Goal: Information Seeking & Learning: Learn about a topic

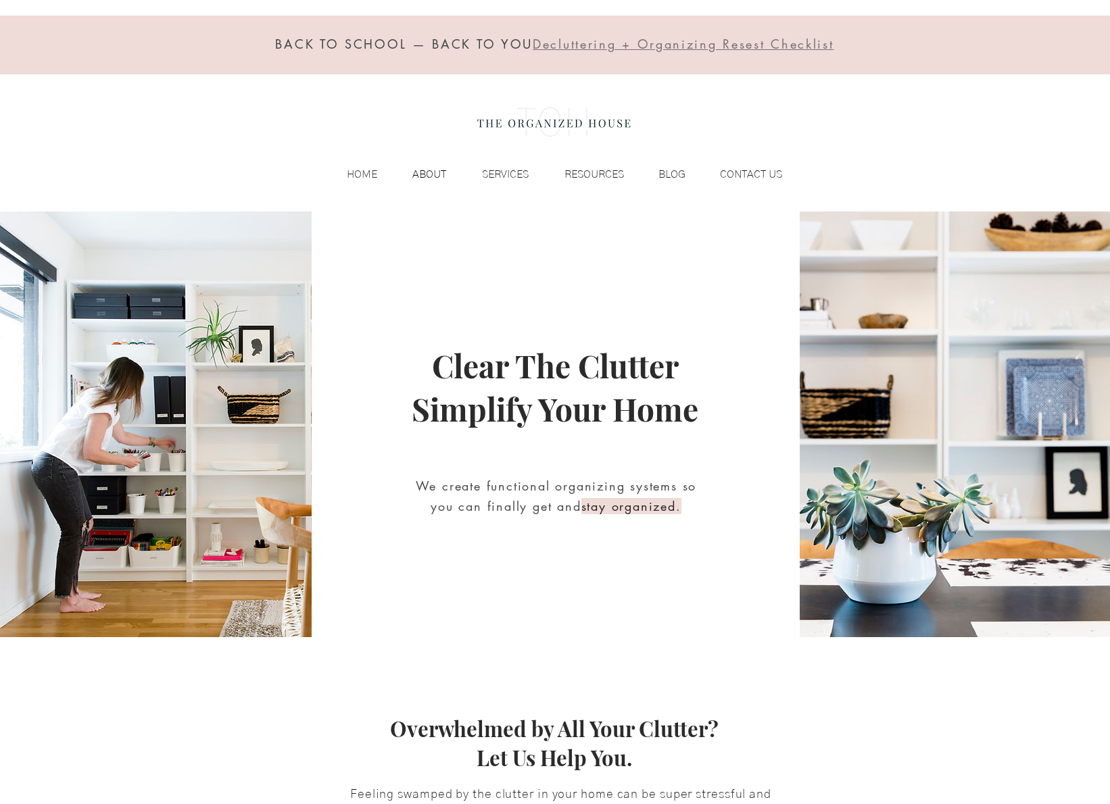
click at [427, 178] on p "ABOUT" at bounding box center [429, 174] width 47 height 20
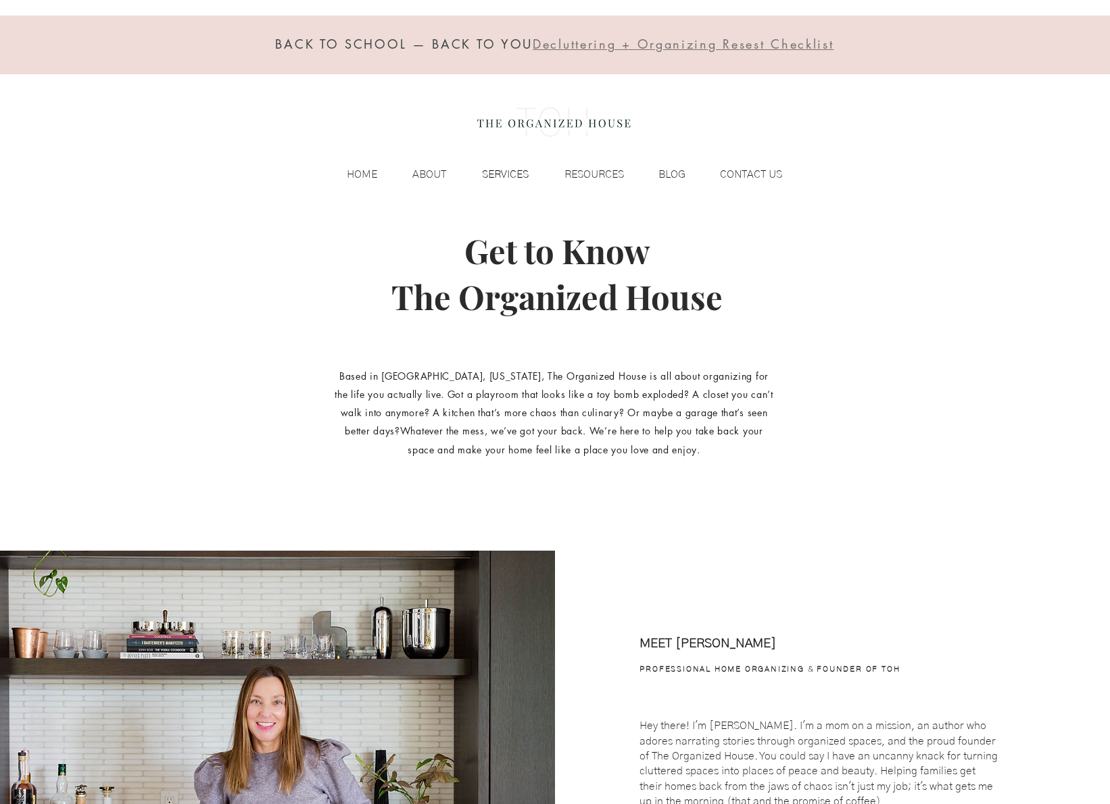
click at [507, 178] on p "SERVICES" at bounding box center [505, 174] width 60 height 20
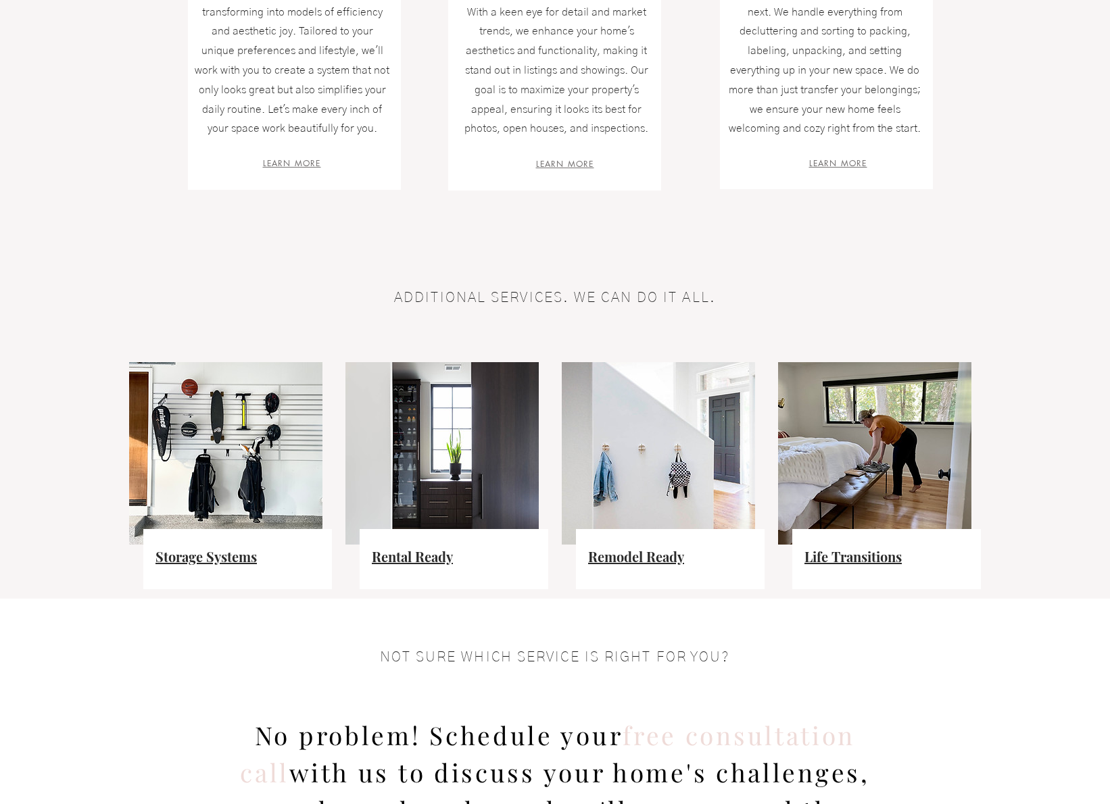
scroll to position [649, 0]
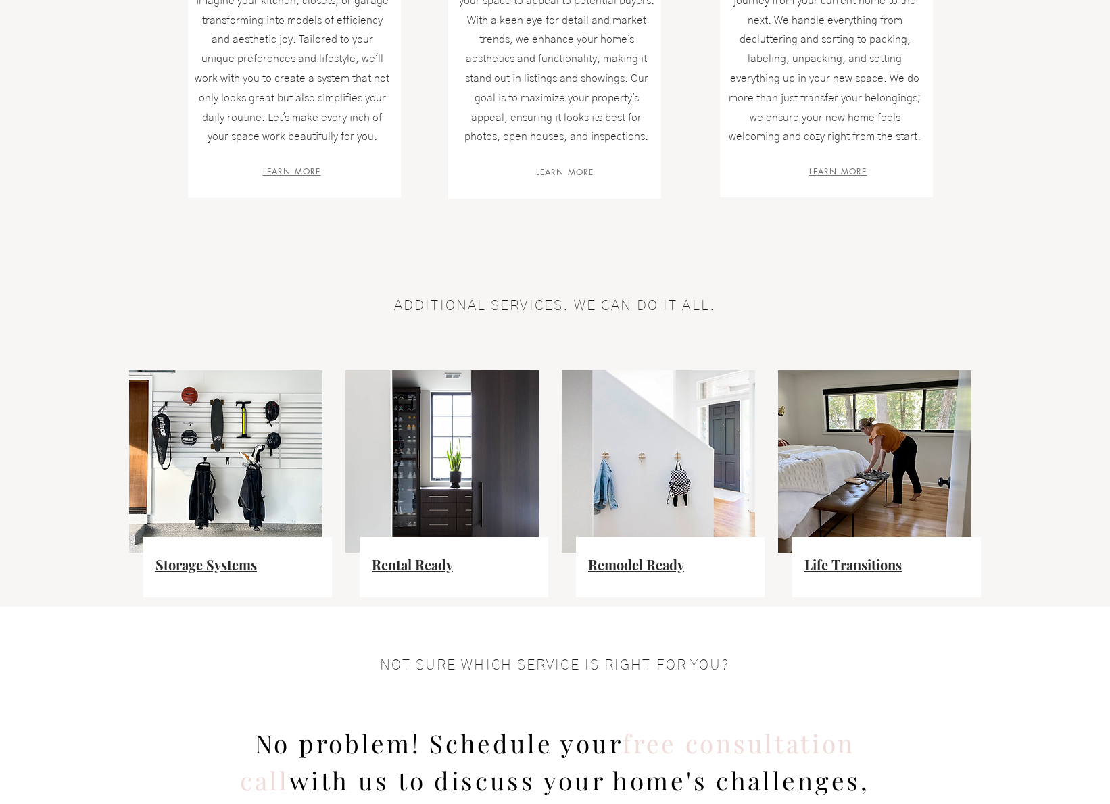
click at [60, 68] on div at bounding box center [555, 13] width 1110 height 502
